Goal: Information Seeking & Learning: Learn about a topic

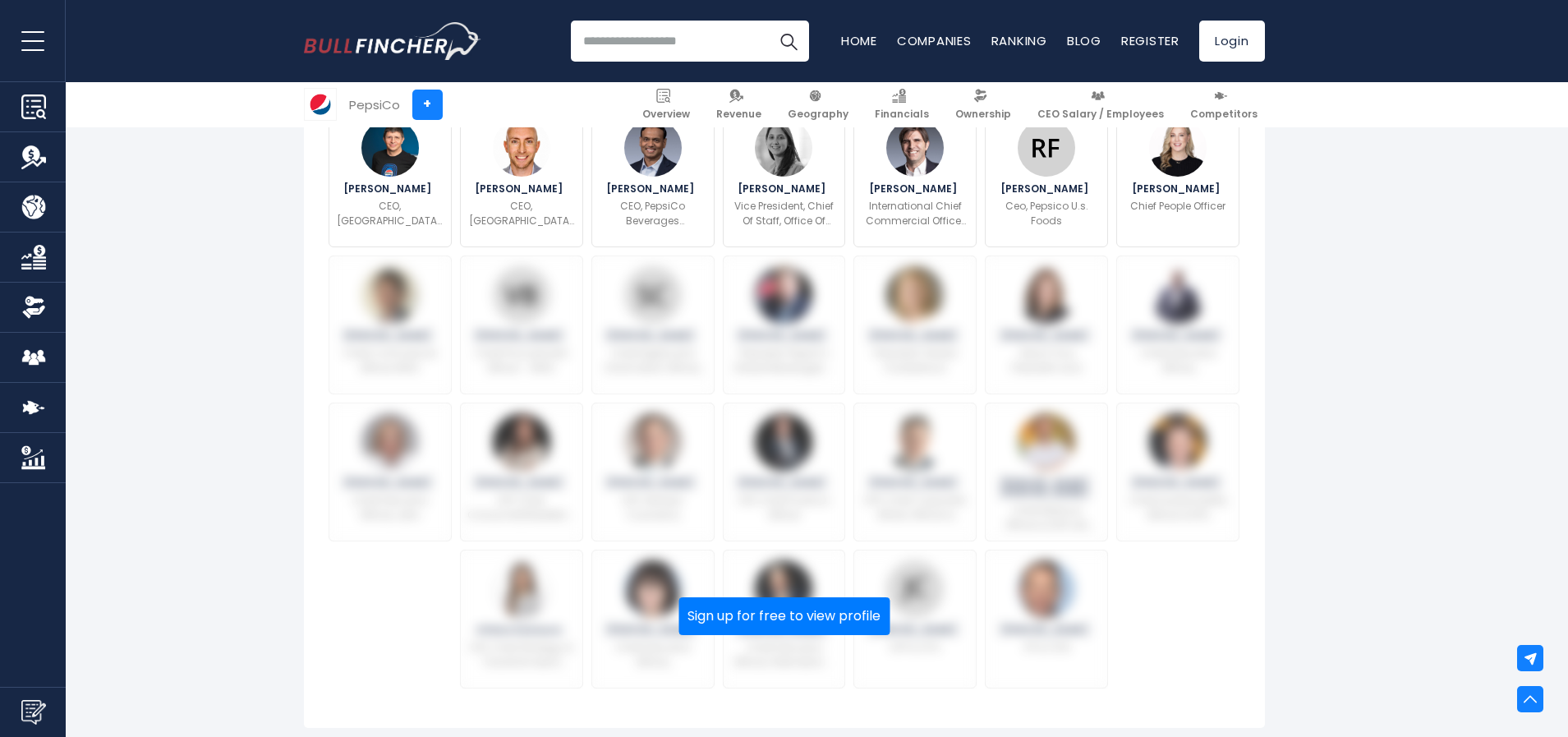
scroll to position [699, 0]
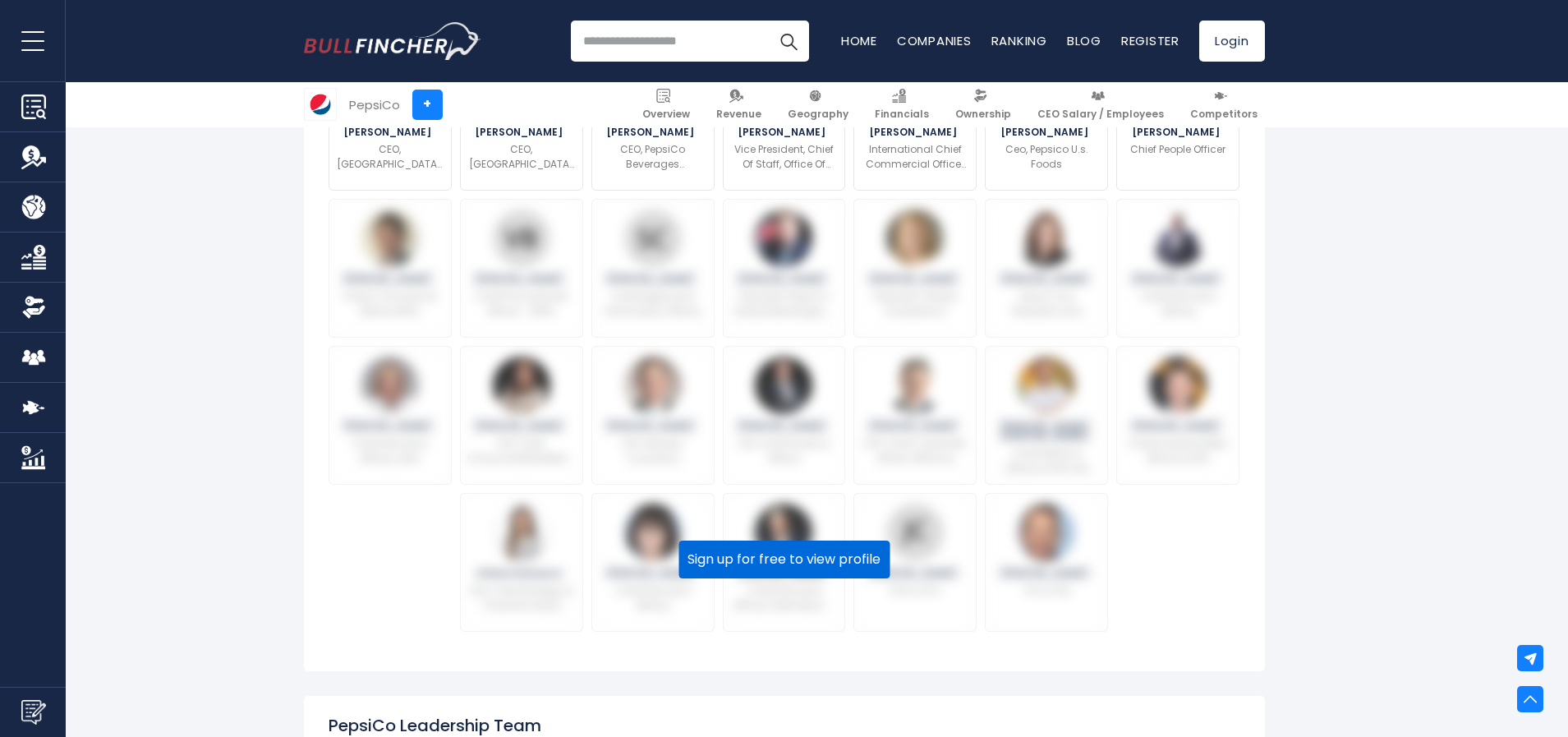
click at [756, 570] on button "Sign up for free to view profile" at bounding box center [783, 559] width 211 height 38
click at [730, 562] on button "Sign up for free to view profile" at bounding box center [783, 559] width 211 height 38
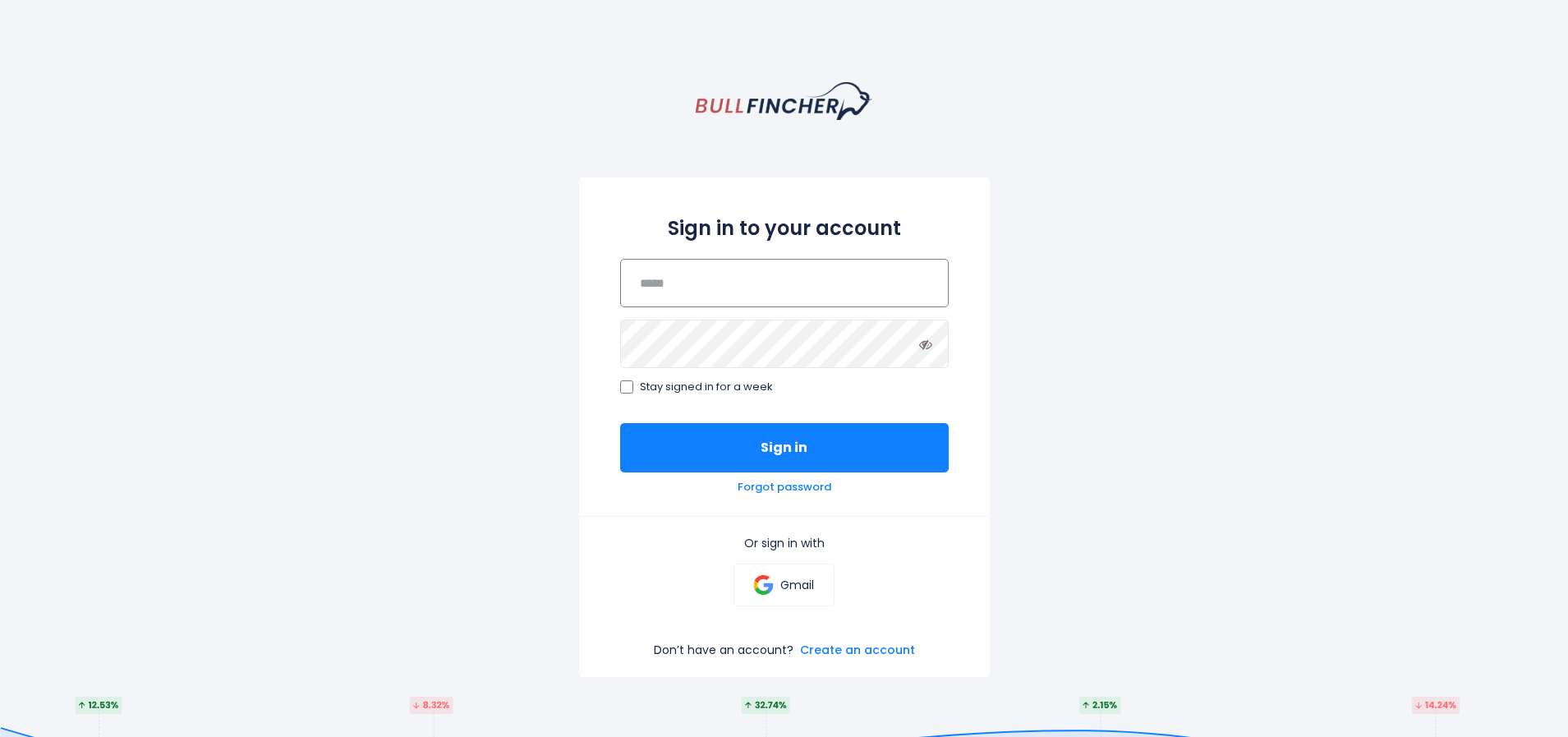
click at [777, 287] on input "email" at bounding box center [784, 282] width 329 height 48
type input "*"
type input "**********"
click at [810, 582] on p "Gmail" at bounding box center [797, 584] width 34 height 15
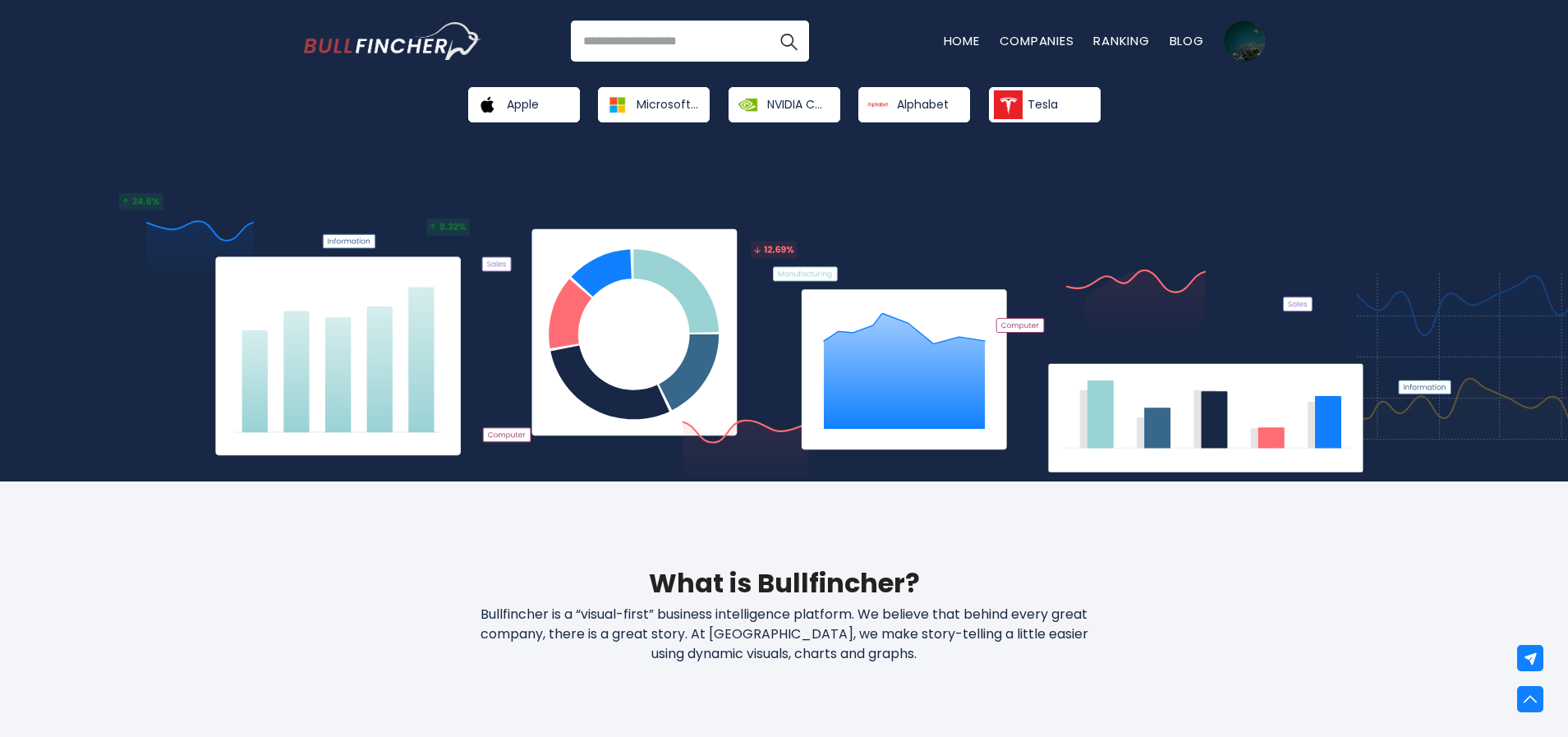
scroll to position [185, 0]
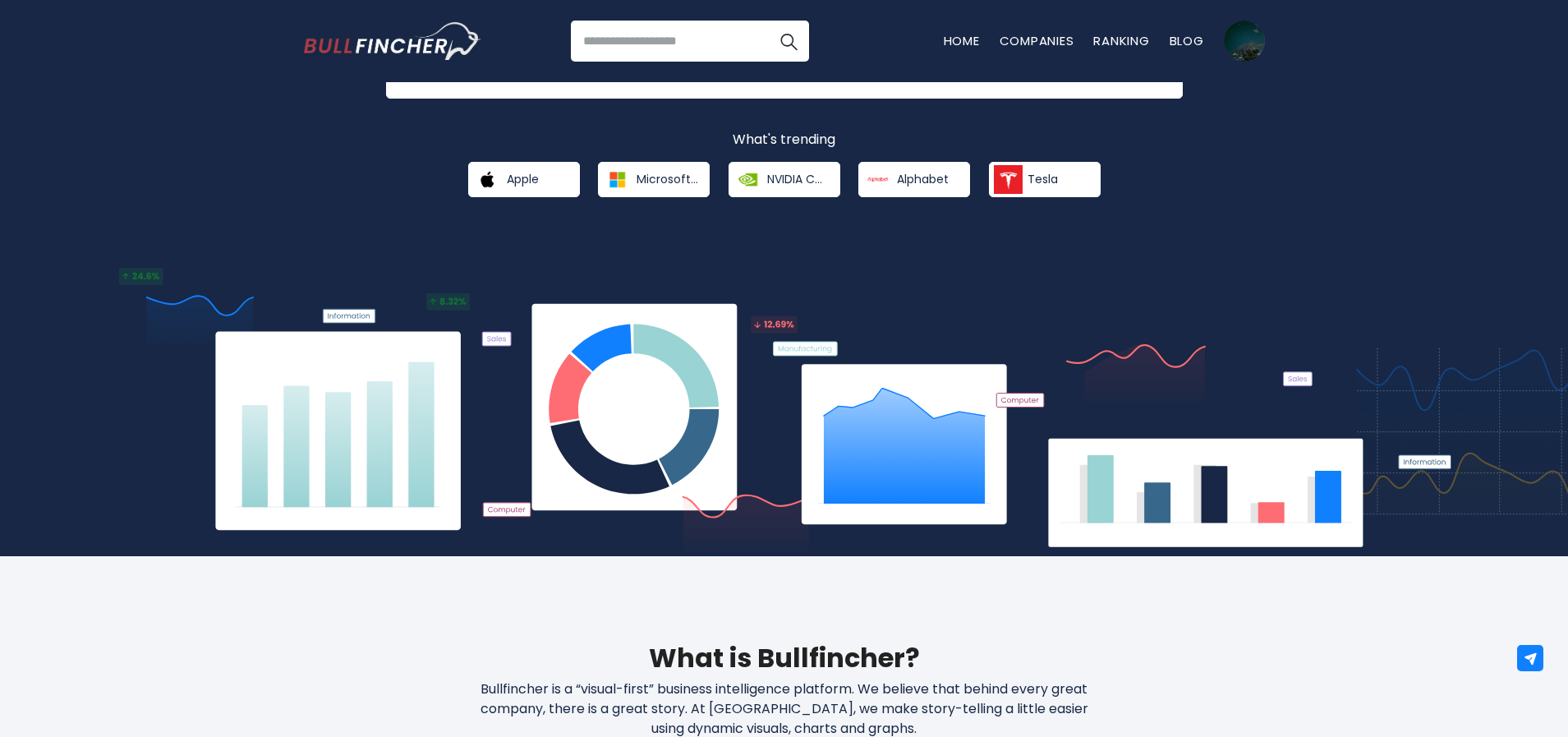
click at [666, 41] on input "search" at bounding box center [690, 41] width 238 height 41
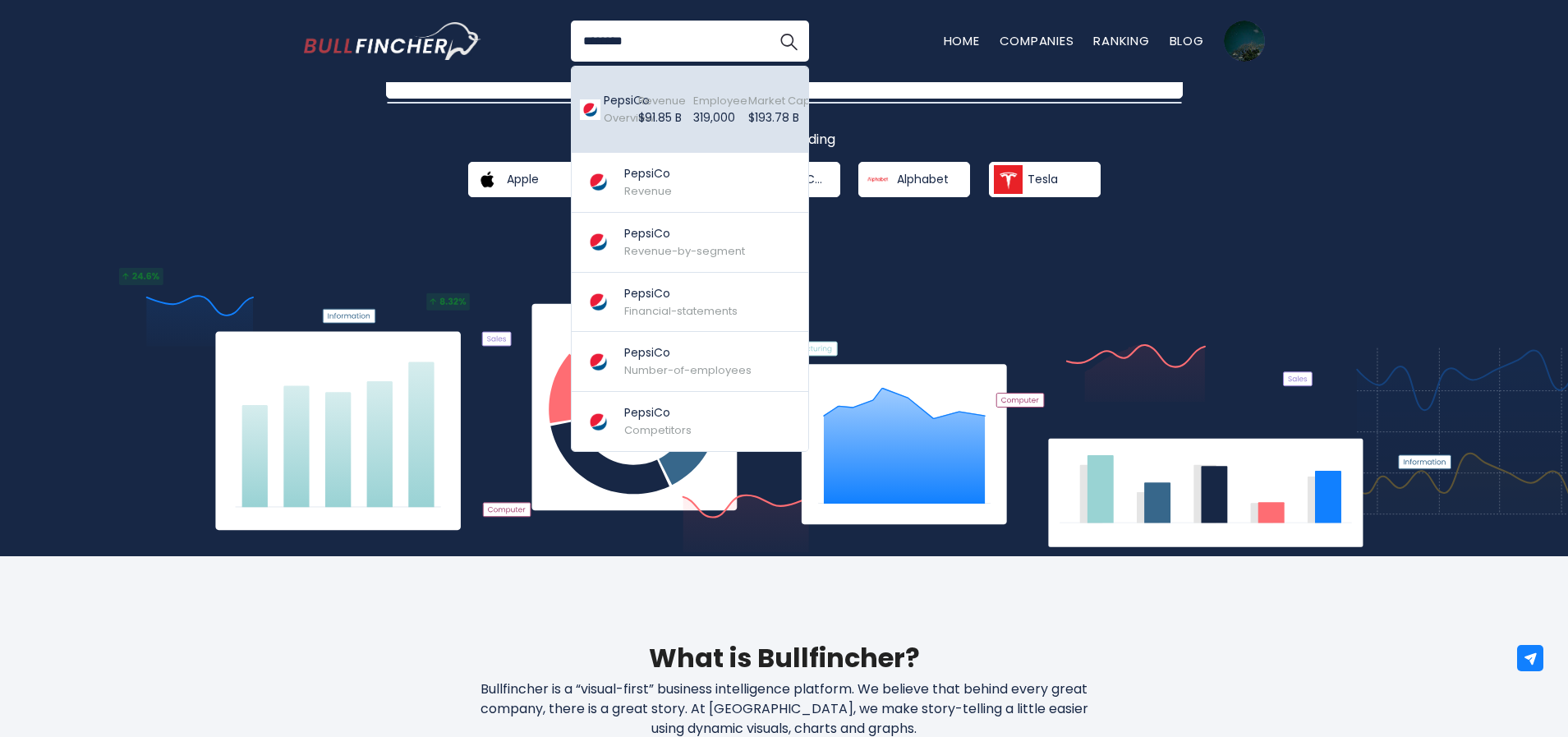
type input "*******"
click at [690, 115] on div "Employee 319,000 Created with Highcharts 12.1.2" at bounding box center [706, 109] width 55 height 78
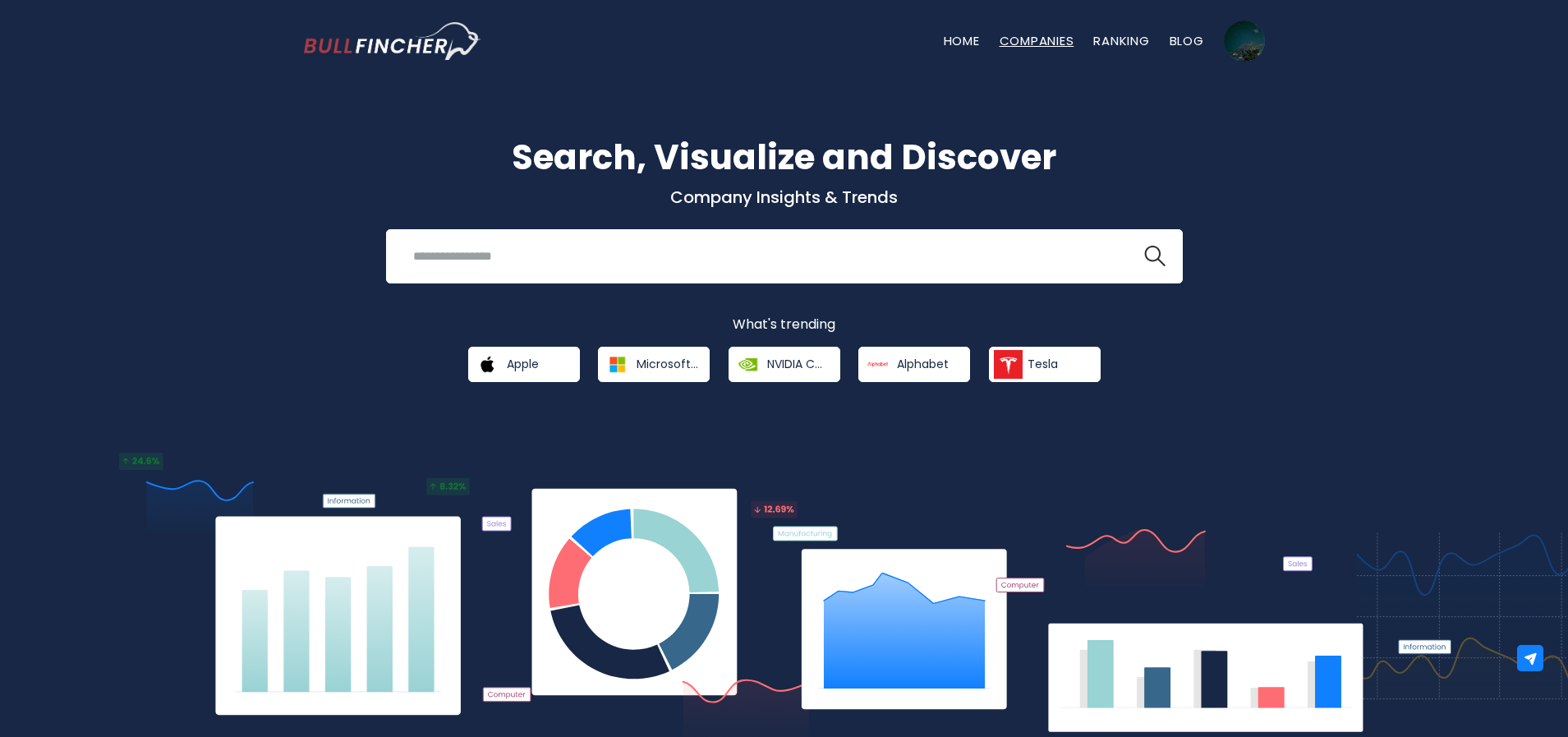
click at [1047, 41] on link "Companies" at bounding box center [1037, 41] width 75 height 18
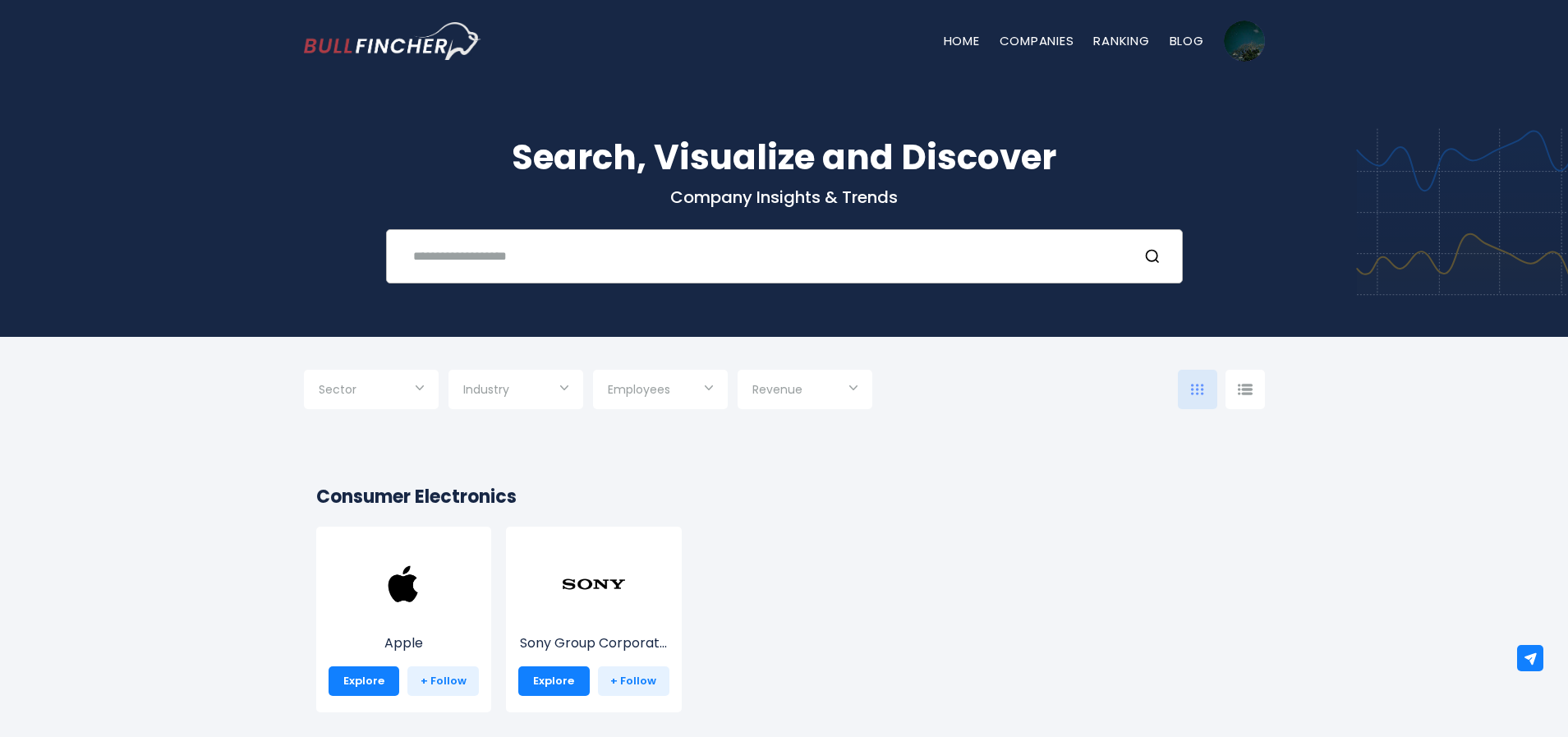
click at [766, 265] on input "text" at bounding box center [764, 256] width 721 height 30
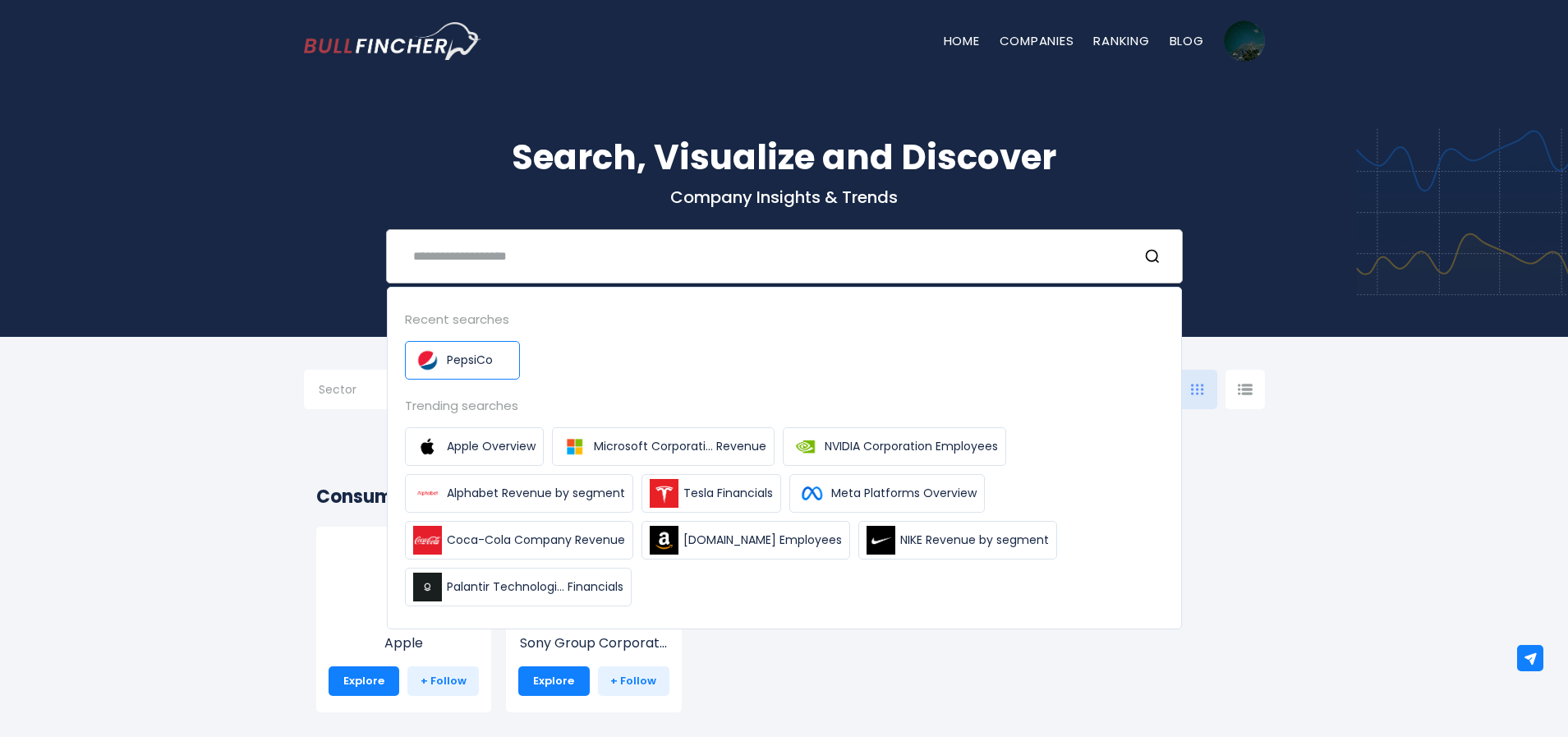
click at [428, 358] on img at bounding box center [428, 360] width 29 height 29
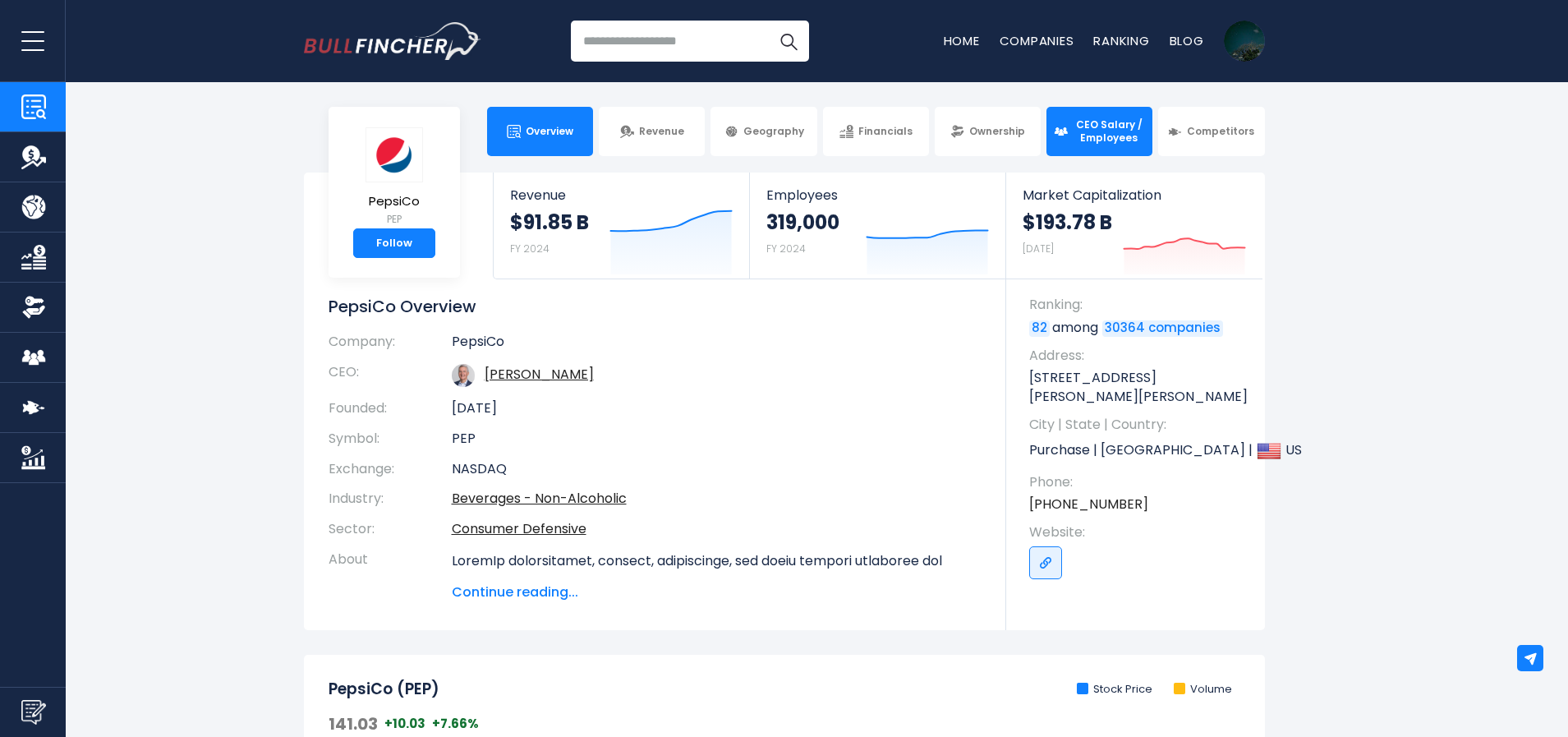
click at [1086, 134] on span "CEO Salary / Employees" at bounding box center [1109, 130] width 72 height 26
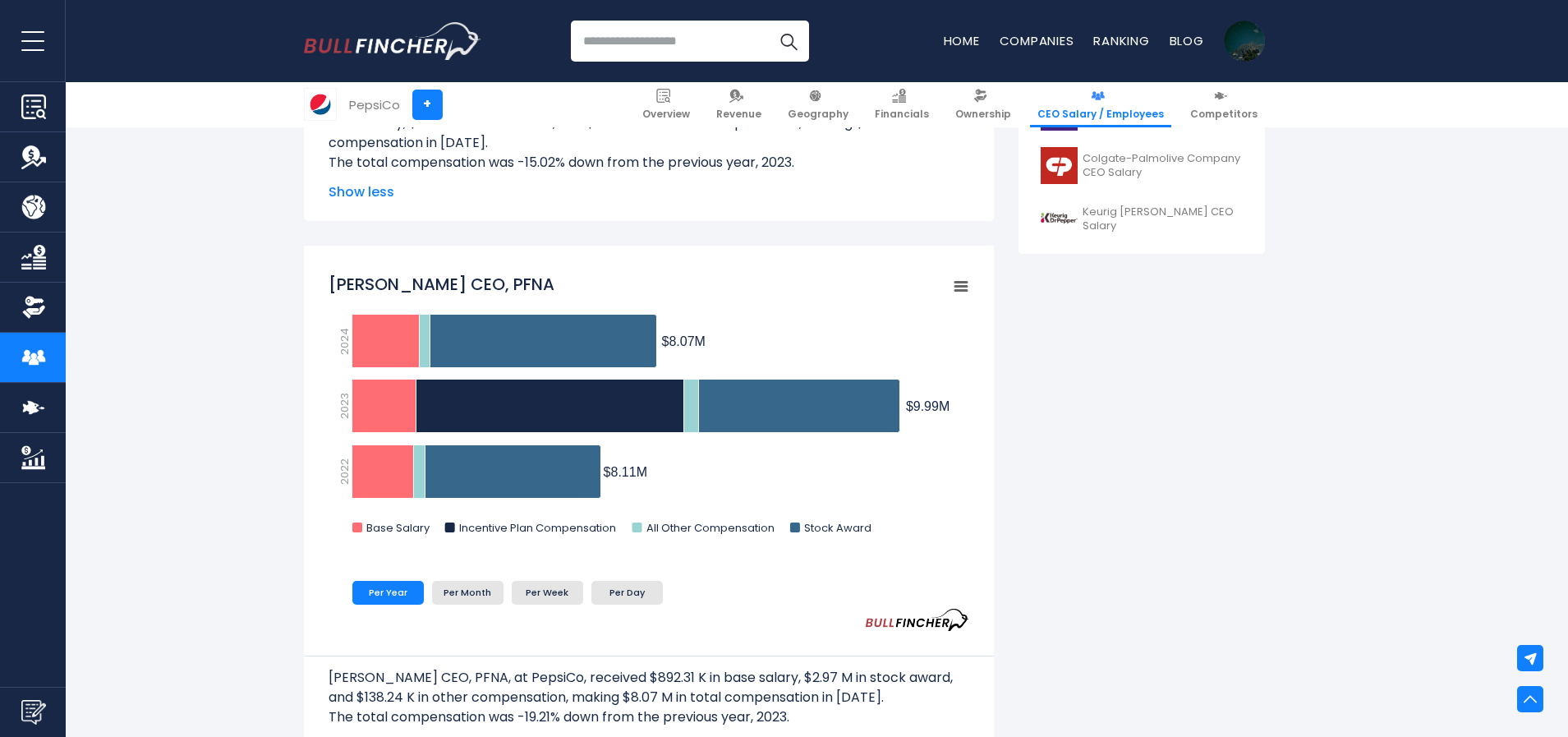
scroll to position [890, 0]
